Goal: Transaction & Acquisition: Register for event/course

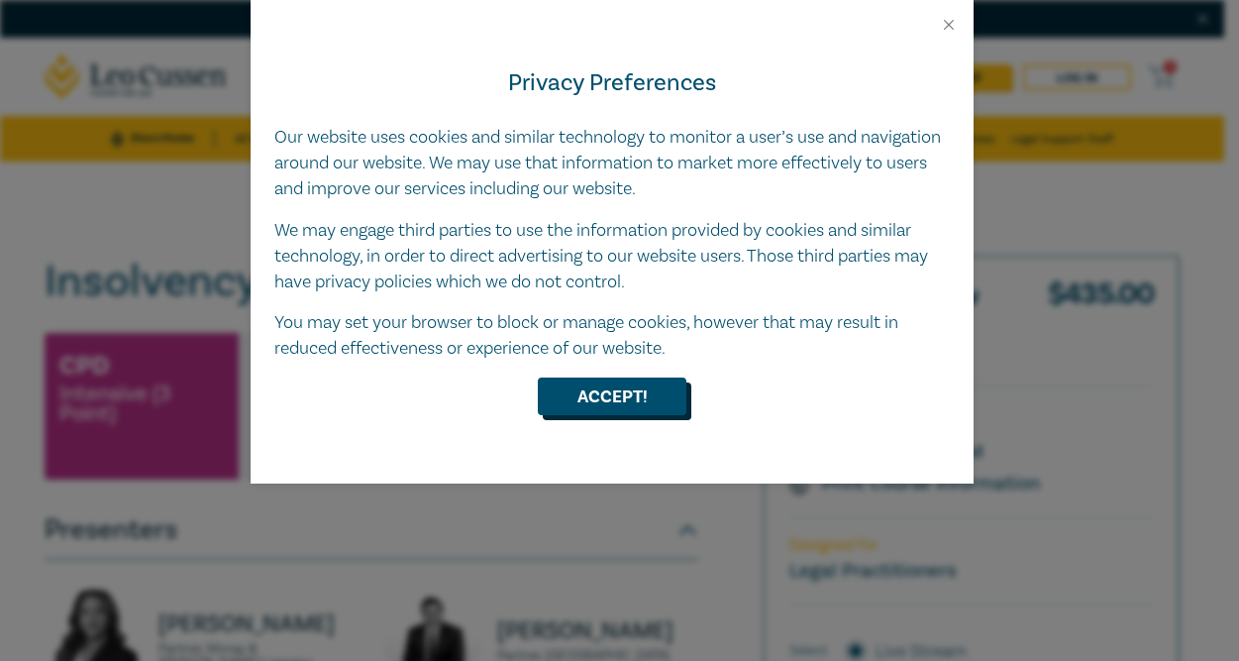
click at [592, 387] on button "Accept!" at bounding box center [612, 396] width 149 height 38
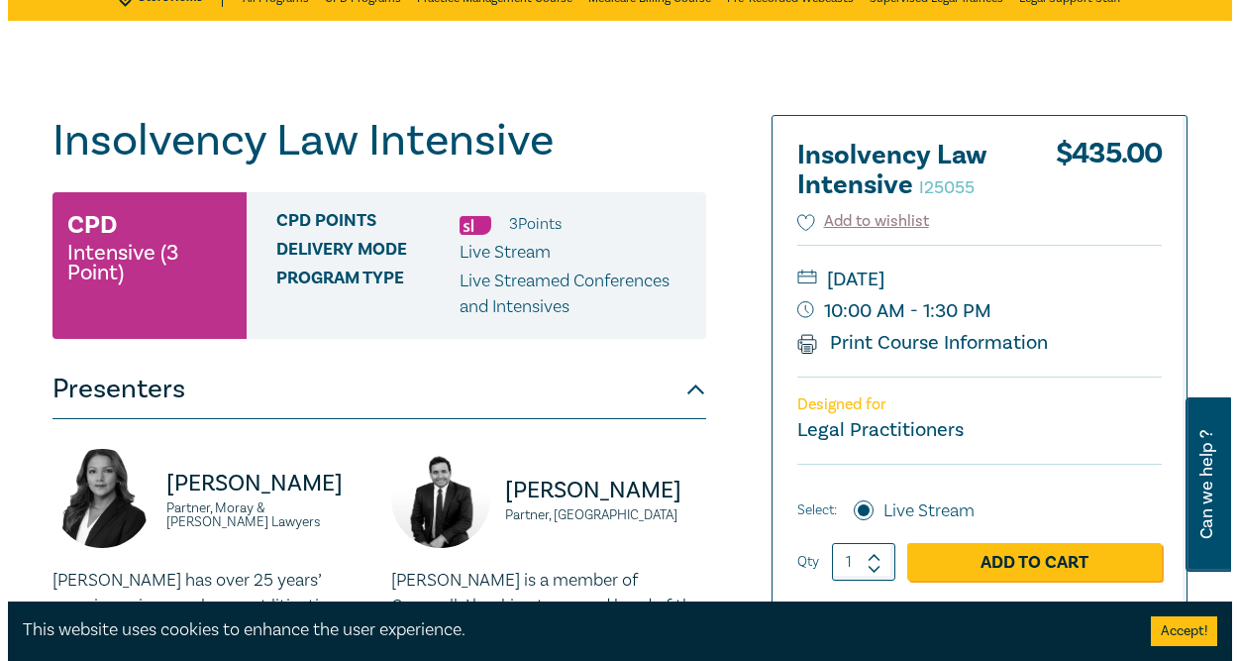
scroll to position [142, 0]
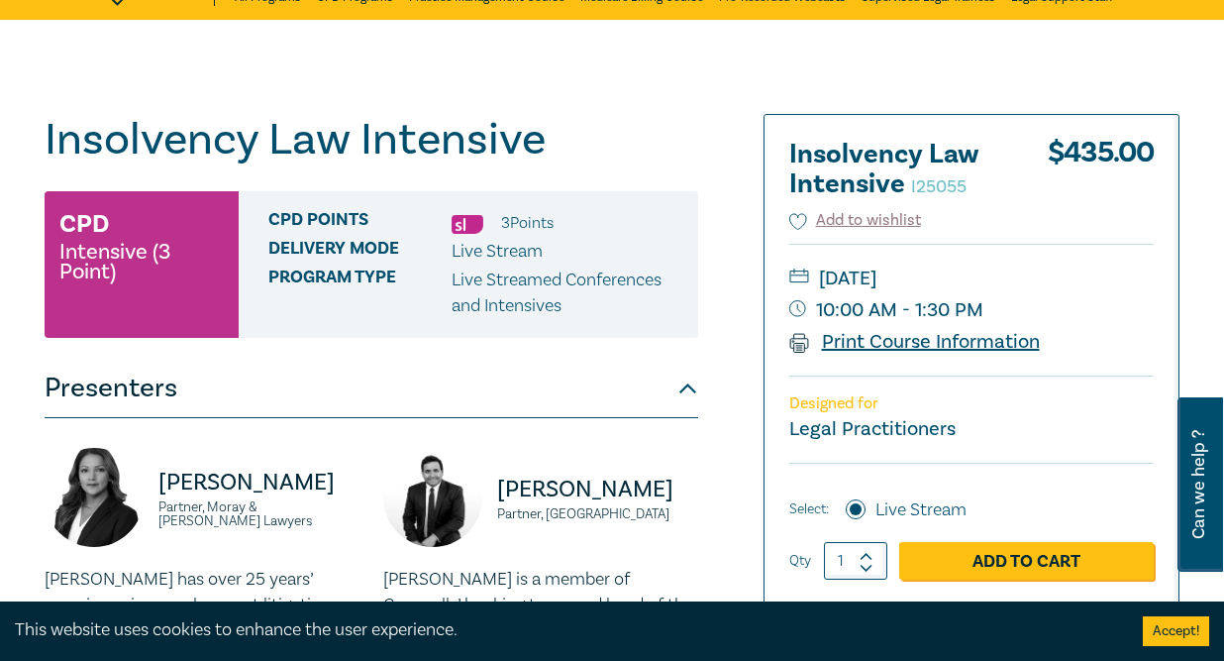
click at [897, 341] on link "Print Course Information" at bounding box center [915, 342] width 251 height 26
click at [1027, 555] on link "Add to Cart" at bounding box center [1027, 561] width 255 height 38
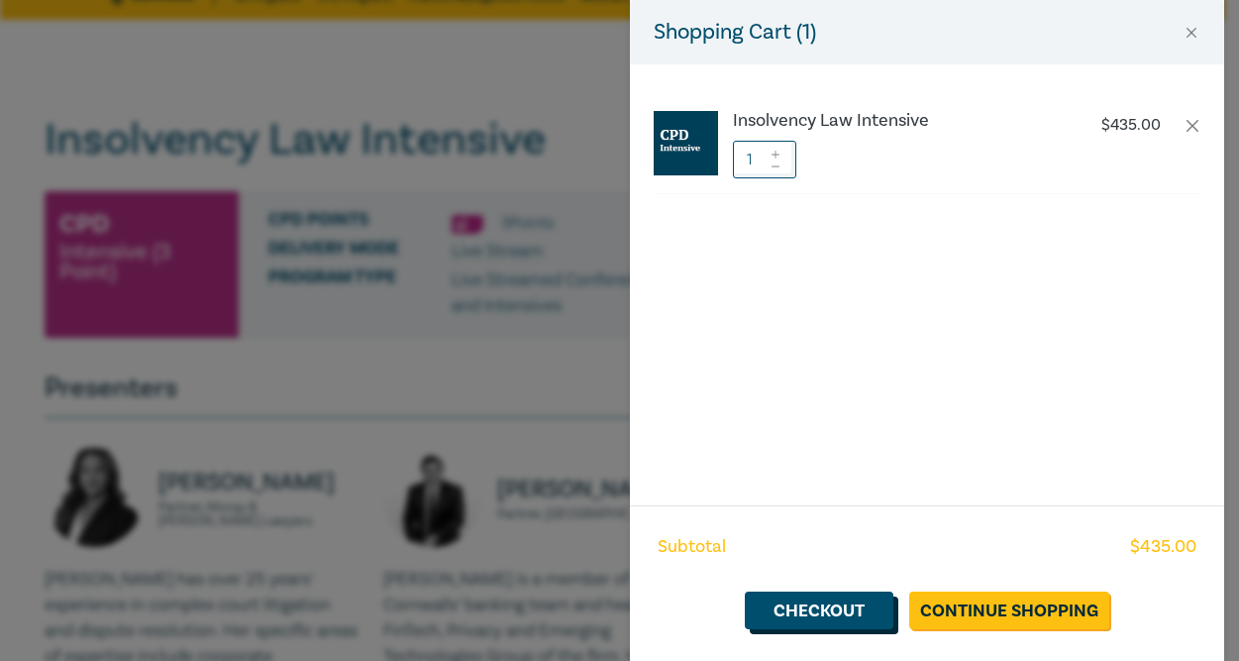
click at [856, 618] on link "Checkout" at bounding box center [819, 610] width 149 height 38
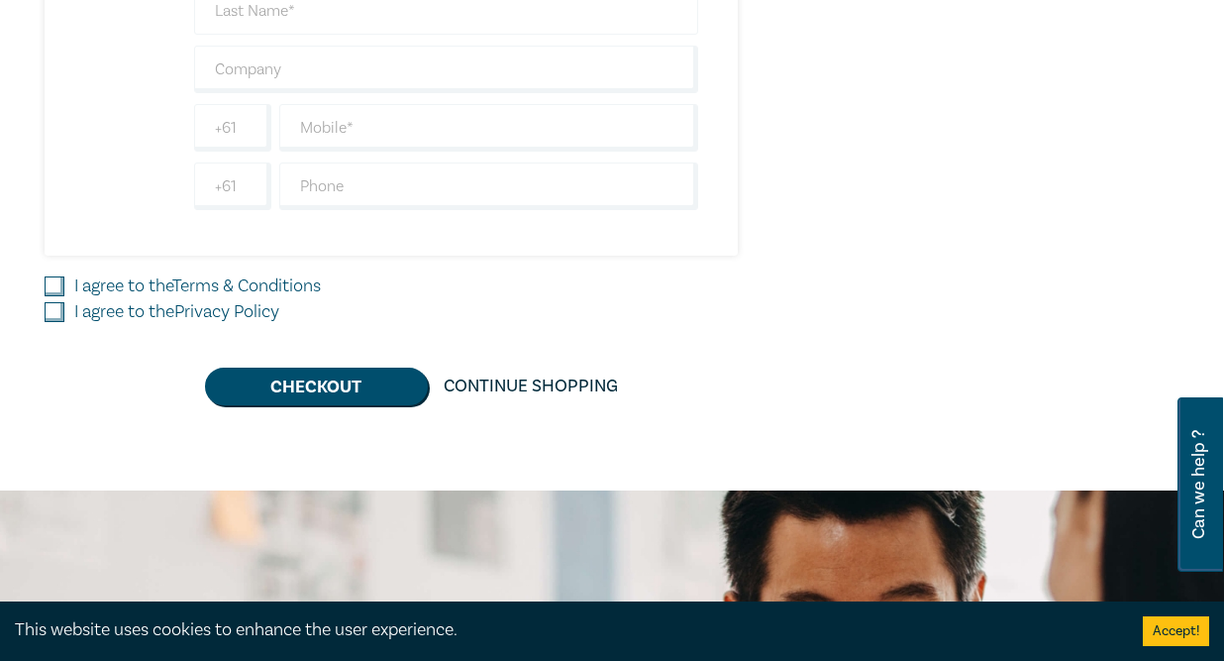
scroll to position [866, 0]
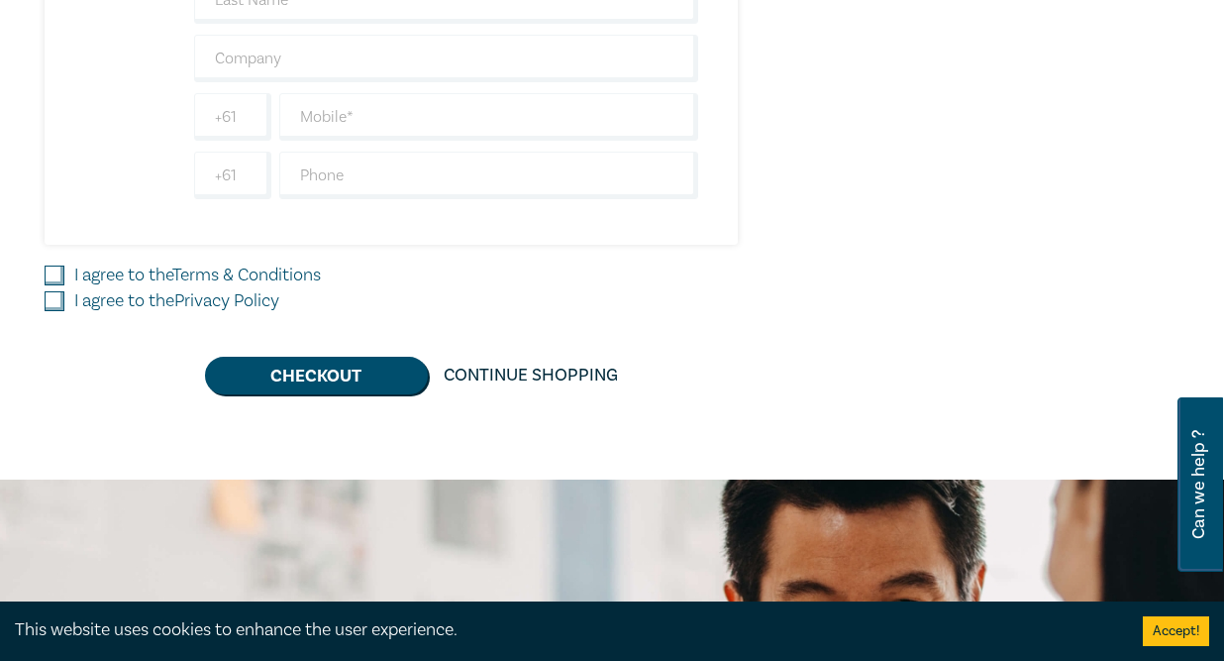
click at [54, 267] on input "I agree to the Terms & Conditions" at bounding box center [55, 275] width 20 height 20
checkbox input "true"
click at [53, 298] on input "I agree to the Privacy Policy" at bounding box center [55, 301] width 20 height 20
checkbox input "true"
click at [315, 372] on button "Checkout" at bounding box center [316, 376] width 223 height 38
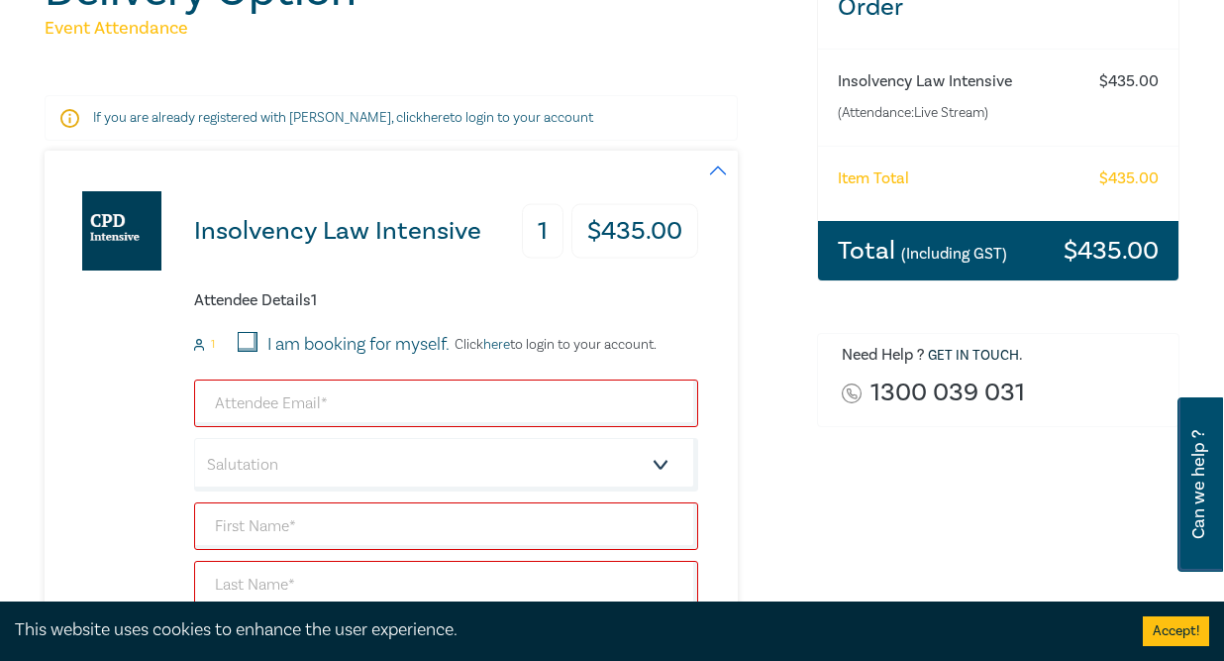
scroll to position [274, 0]
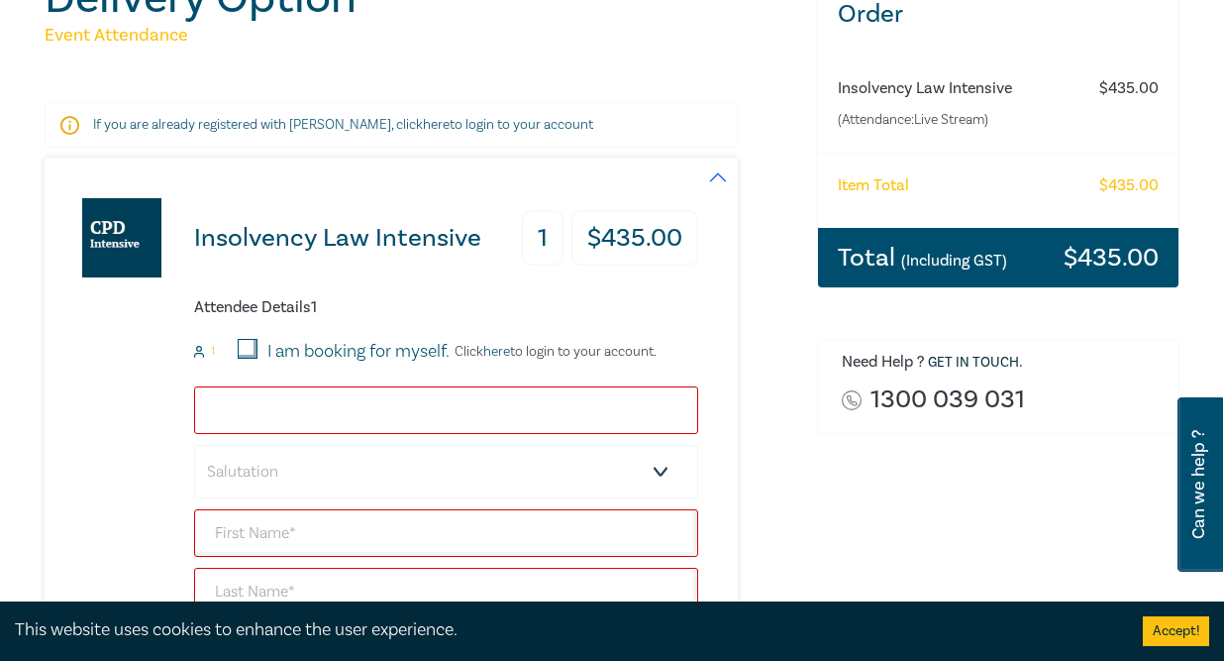
type input "[EMAIL_ADDRESS][DOMAIN_NAME]"
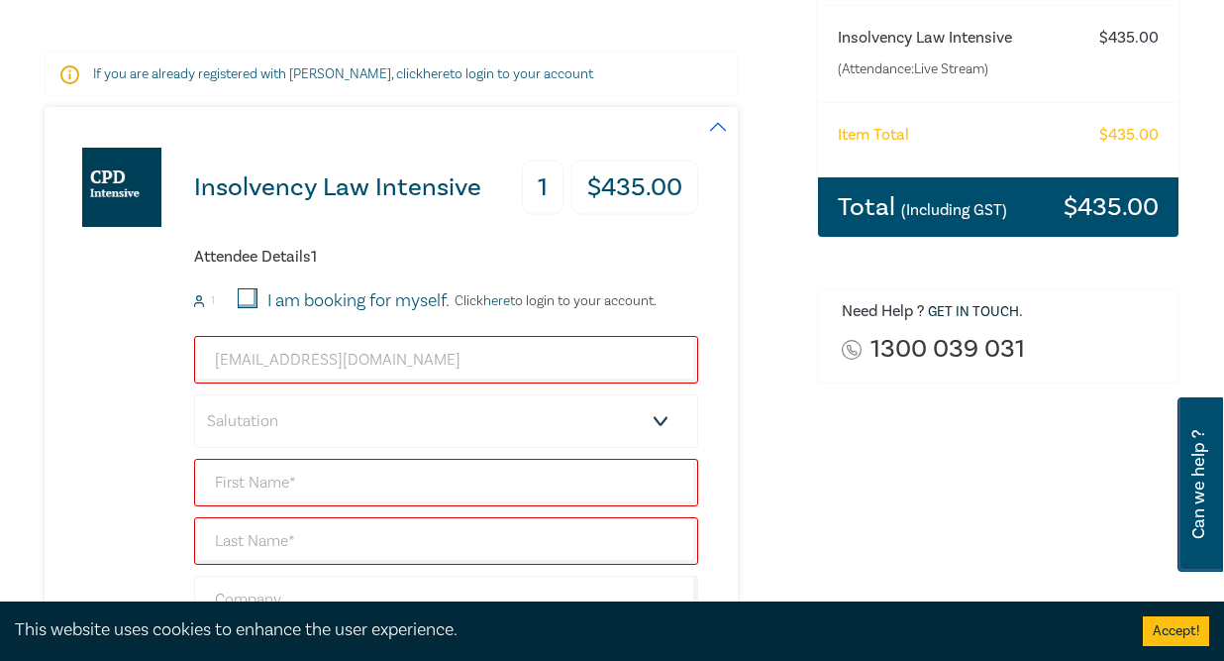
scroll to position [331, 0]
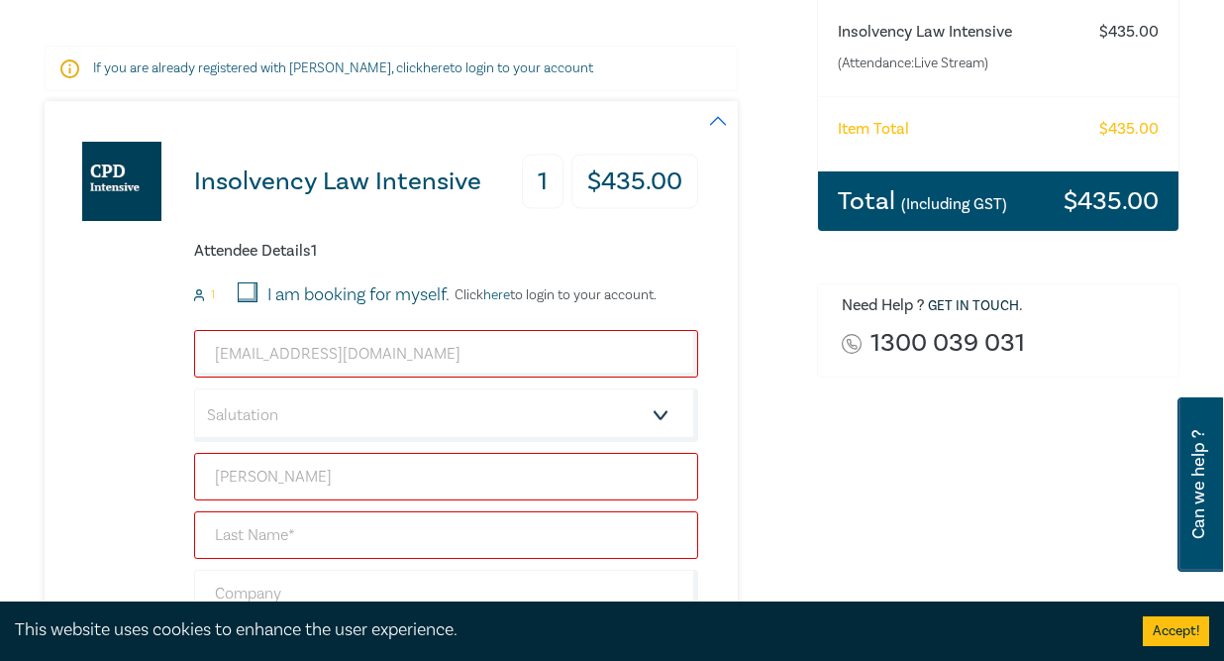
type input "[PERSON_NAME]"
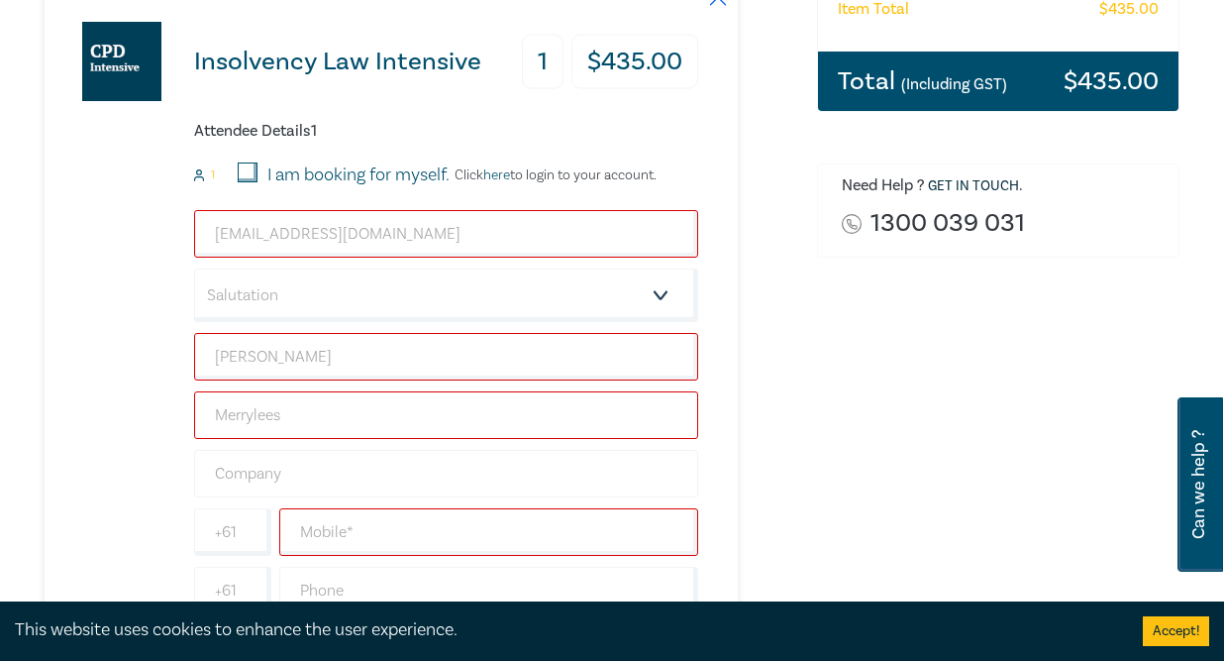
scroll to position [453, 0]
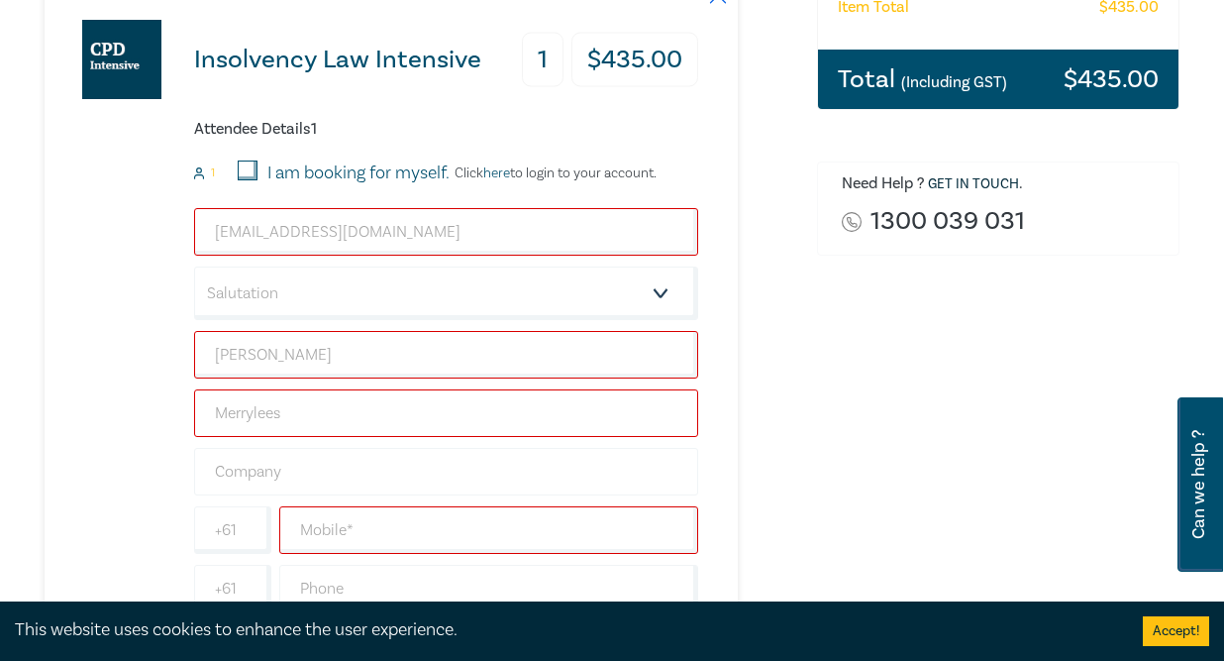
type input "Merrylees"
type input "Merrylees Legal Pty Ltd"
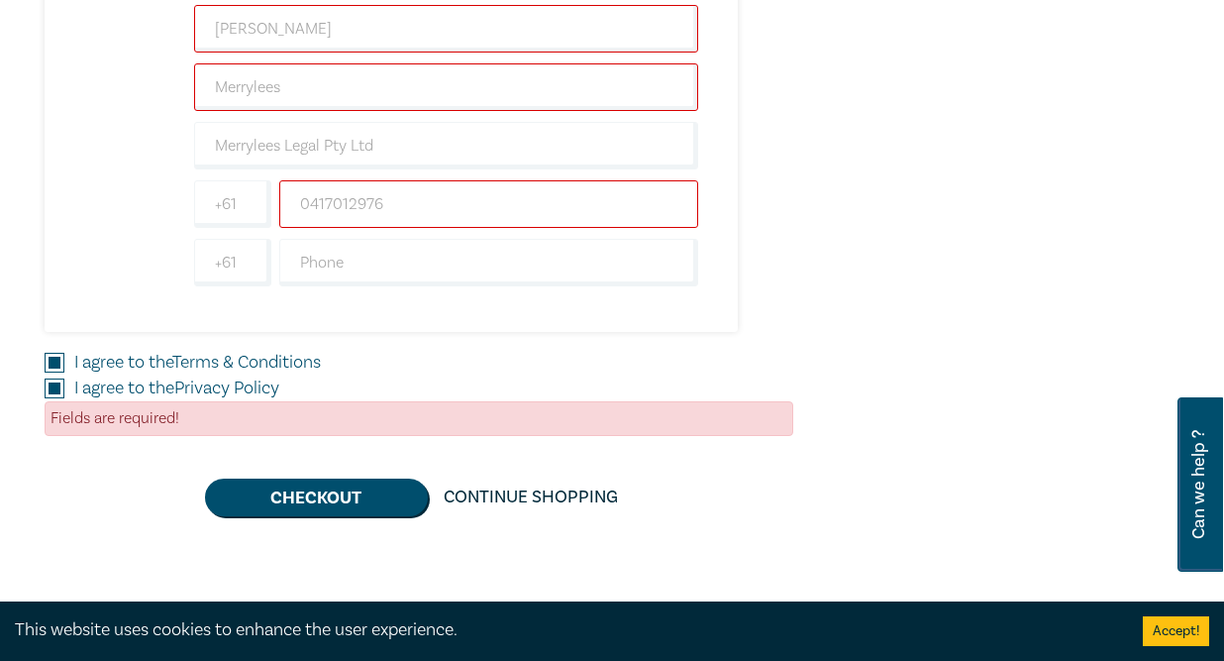
scroll to position [796, 0]
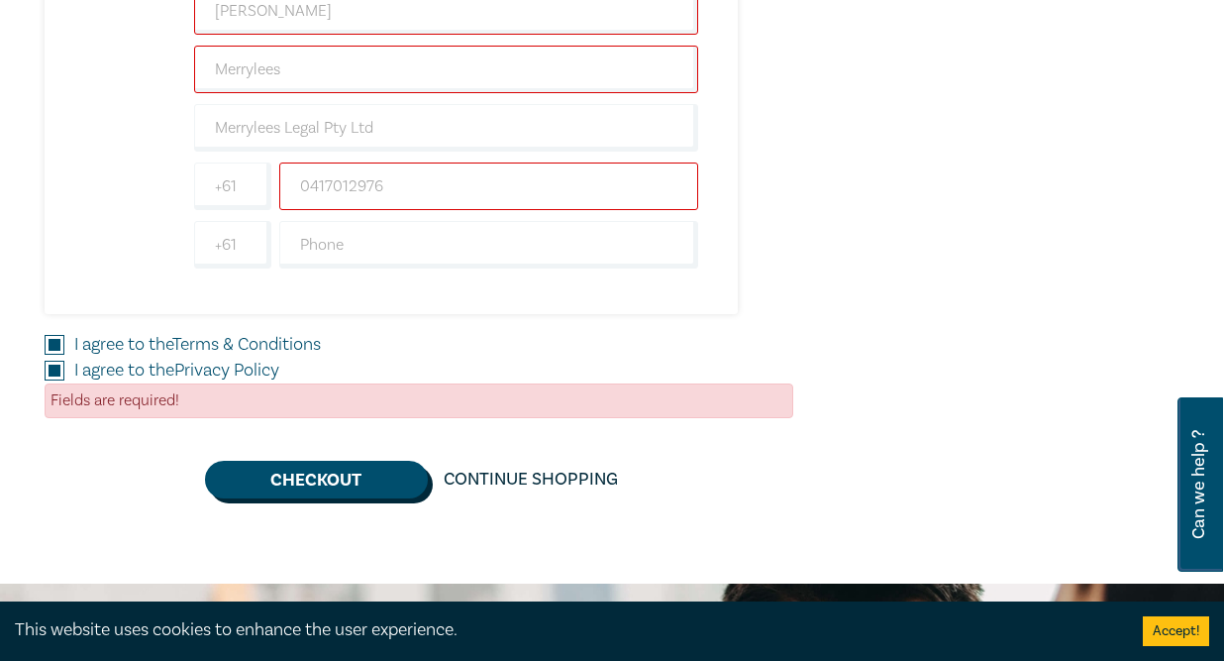
type input "0417012976"
click at [323, 476] on button "Checkout" at bounding box center [316, 480] width 223 height 38
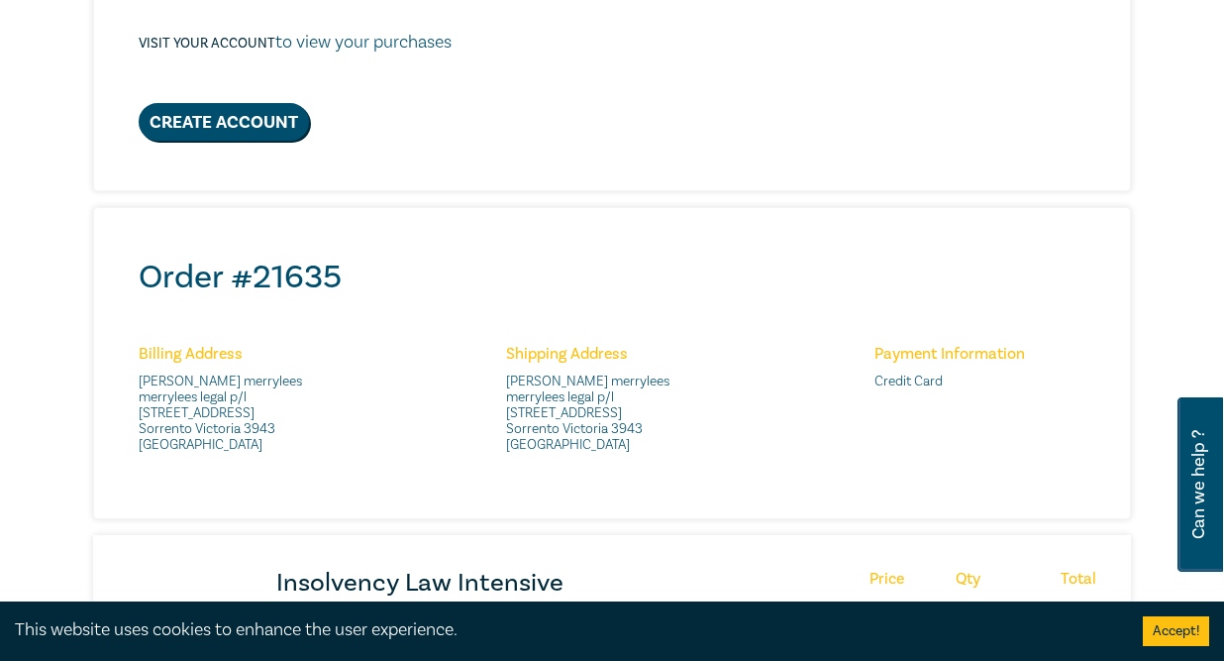
scroll to position [680, 0]
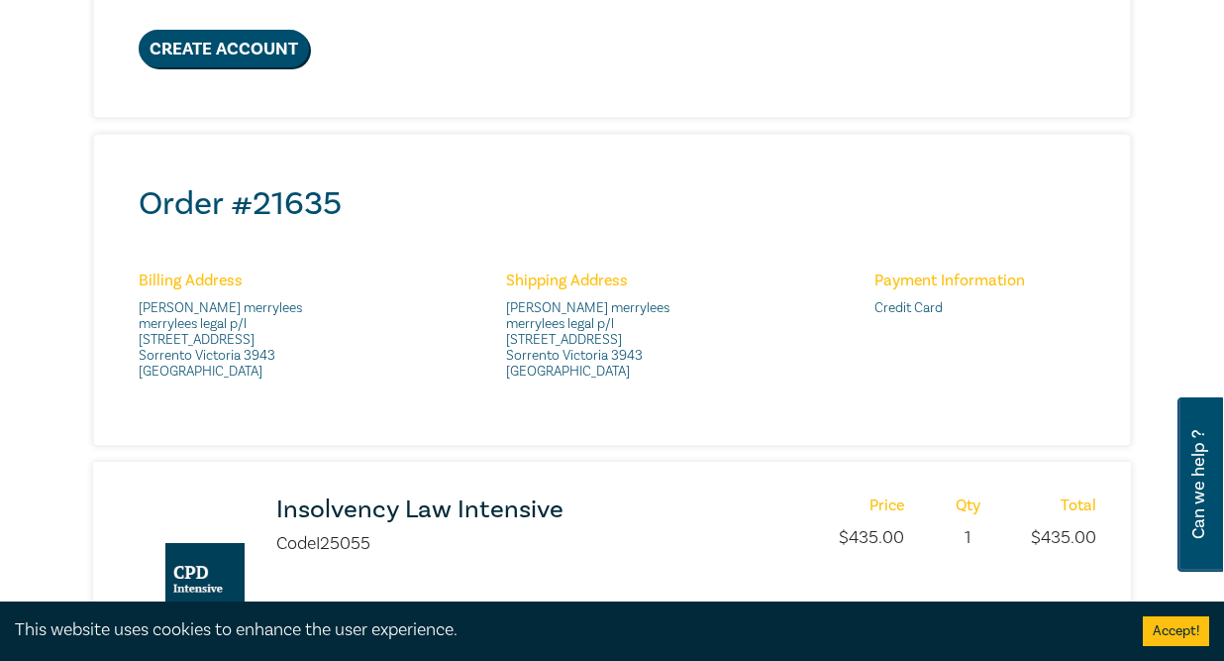
click at [734, 414] on div "Order # 21635 Billing Address peter merrylees merrylees legal p/l po box 445 So…" at bounding box center [612, 290] width 1037 height 310
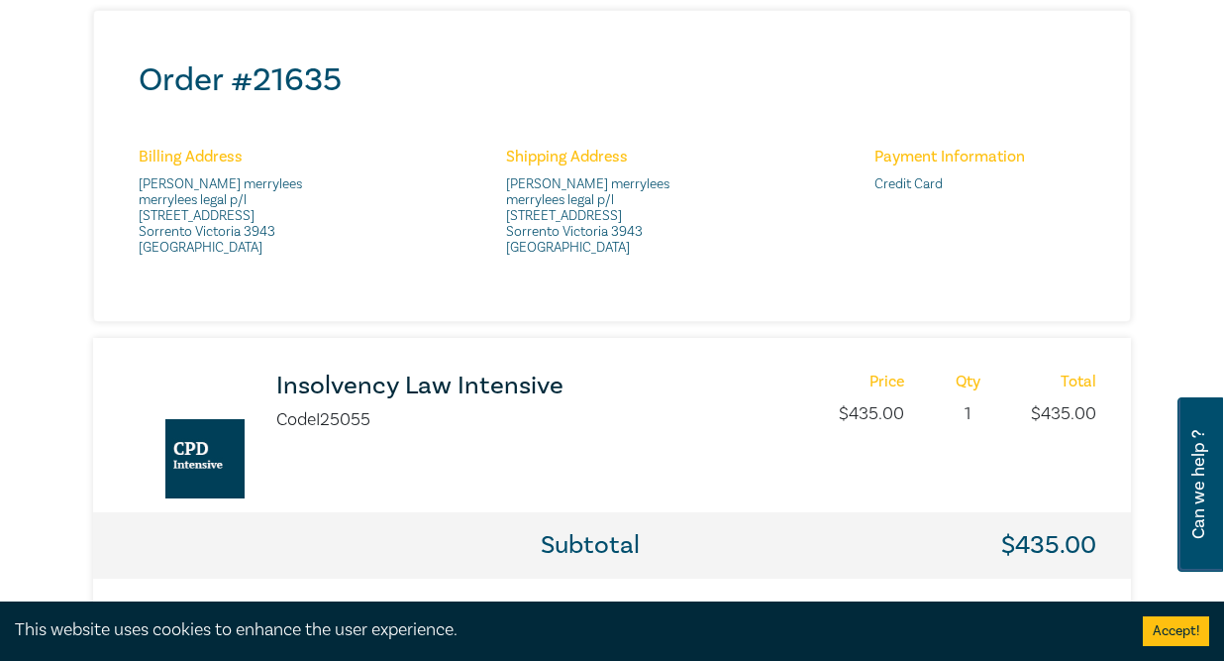
scroll to position [801, 0]
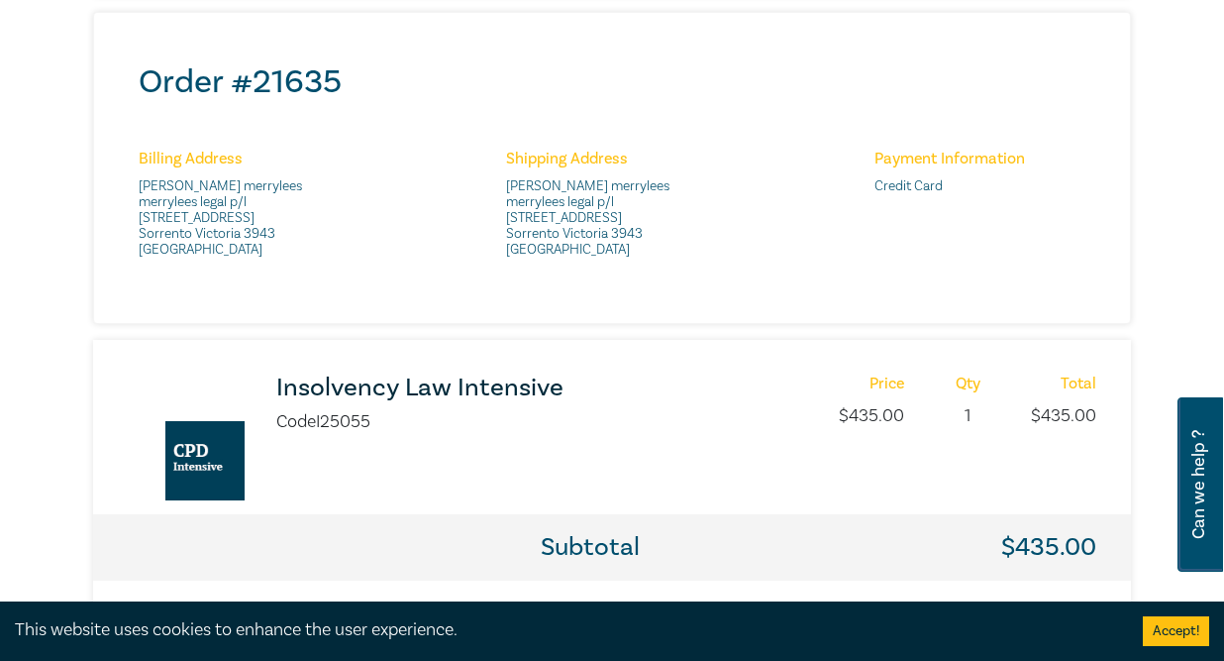
click at [1182, 636] on button "Accept!" at bounding box center [1176, 631] width 66 height 30
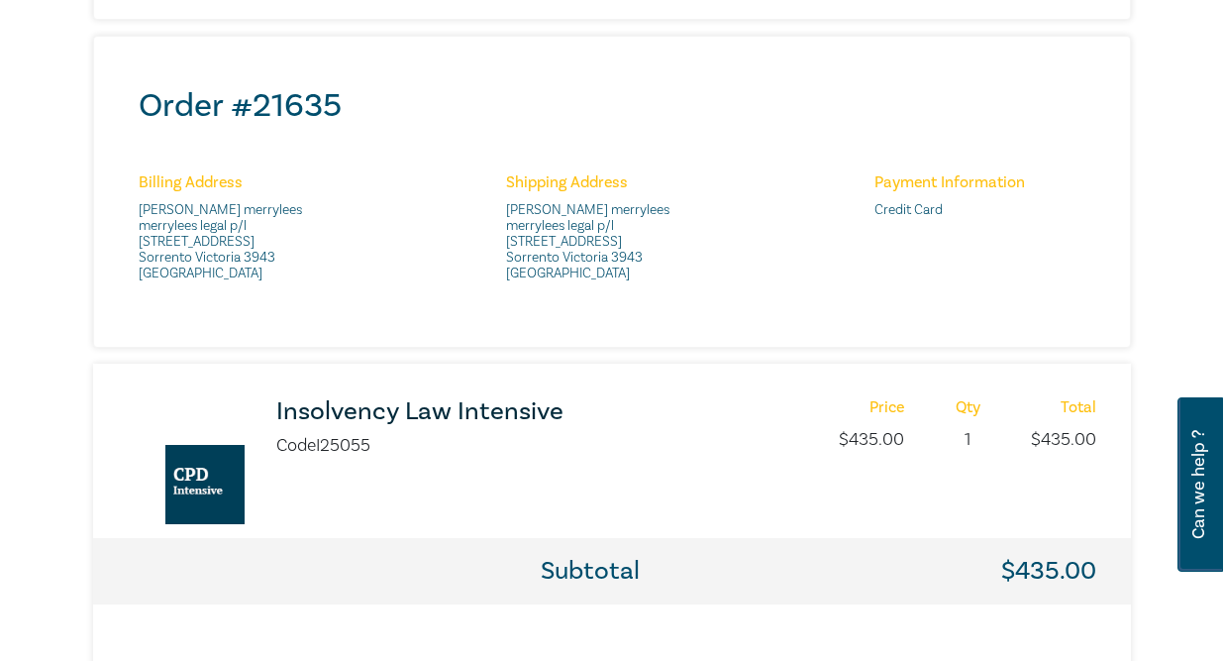
scroll to position [769, 0]
